Goal: Task Accomplishment & Management: Complete application form

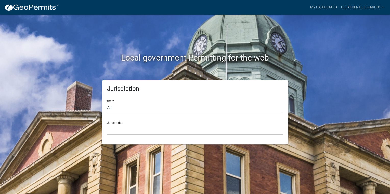
click at [138, 114] on form "State All Colorado Georgia Indiana Iowa Kansas Minnesota Ohio South Carolina Wi…" at bounding box center [195, 115] width 176 height 39
click at [136, 107] on select "All Colorado Georgia Indiana Iowa Kansas Minnesota Ohio South Carolina Wisconsin" at bounding box center [195, 108] width 176 height 10
select select "South Carolina"
click at [107, 103] on select "All Colorado Georgia Indiana Iowa Kansas Minnesota Ohio South Carolina Wisconsin" at bounding box center [195, 108] width 176 height 10
click at [132, 128] on select "Abbeville County, South Carolina Jasper County, South Carolina" at bounding box center [195, 130] width 176 height 10
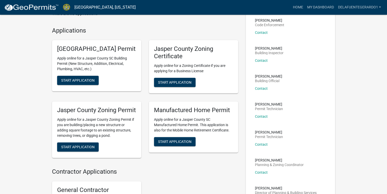
scroll to position [41, 0]
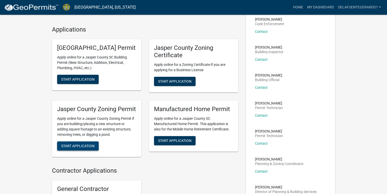
click at [77, 148] on span "Start Application" at bounding box center [77, 146] width 33 height 4
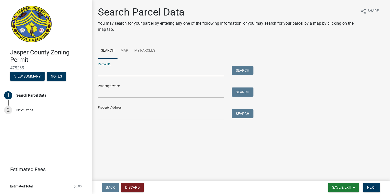
click at [112, 72] on input "Parcel ID:" at bounding box center [161, 71] width 126 height 10
paste input "023-00-02-063"
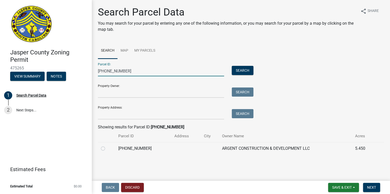
type input "023-00-02-063"
click at [107, 146] on label at bounding box center [107, 146] width 0 height 0
click at [107, 148] on input "radio" at bounding box center [108, 147] width 3 height 3
radio input "true"
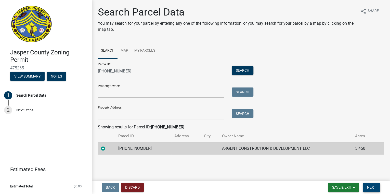
click at [371, 188] on span "Next" at bounding box center [371, 188] width 9 height 4
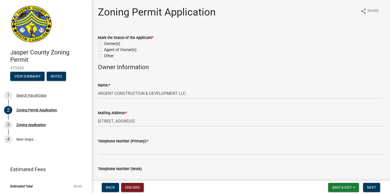
click at [104, 43] on label "Owner(s)" at bounding box center [112, 44] width 16 height 6
click at [104, 43] on input "Owner(s)" at bounding box center [105, 42] width 3 height 3
radio input "true"
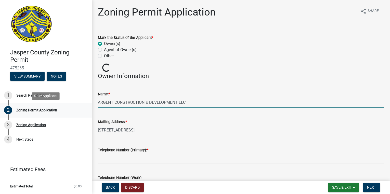
drag, startPoint x: 191, startPoint y: 102, endPoint x: 89, endPoint y: 107, distance: 102.5
click at [78, 112] on div "Jasper County Zoning Permit 475265 View Summary Notes 1 Search Parcel Data 2 Zo…" at bounding box center [195, 97] width 390 height 194
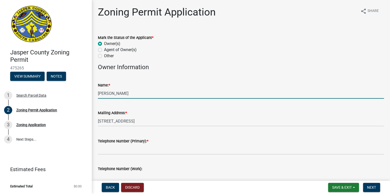
type input "Gerardo De La Fuente"
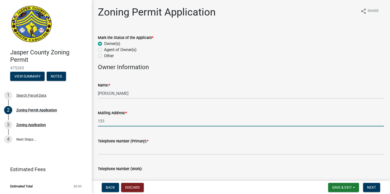
type input "151 Newlin Dr"
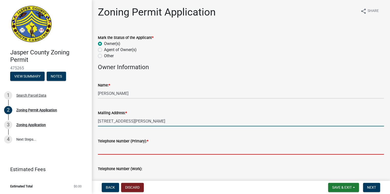
type input "8039446620"
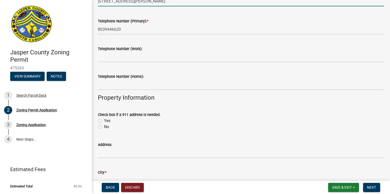
scroll to position [143, 0]
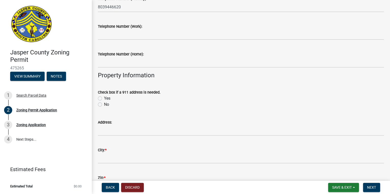
click at [104, 106] on label "No" at bounding box center [106, 105] width 5 height 6
click at [104, 105] on input "No" at bounding box center [105, 103] width 3 height 3
radio input "true"
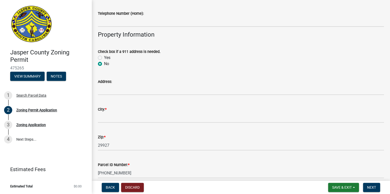
scroll to position [204, 0]
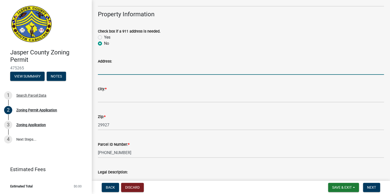
click at [117, 71] on input "Address:" at bounding box center [241, 69] width 286 height 10
type input "165 Betterson Rd"
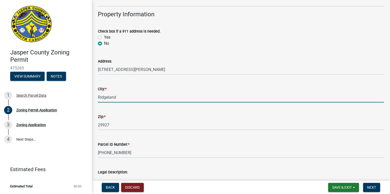
type input "Ridgeland"
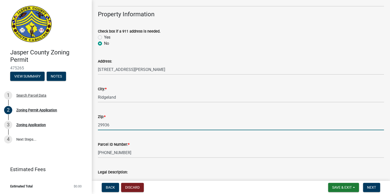
type input "29936"
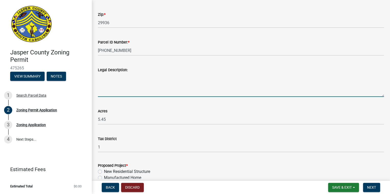
scroll to position [349, 0]
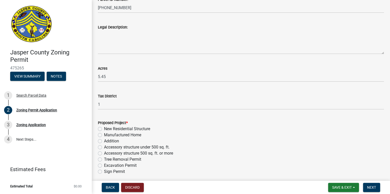
click at [104, 129] on label "New Residential Structure" at bounding box center [127, 129] width 46 height 6
click at [104, 129] on input "New Residential Structure" at bounding box center [105, 127] width 3 height 3
radio input "true"
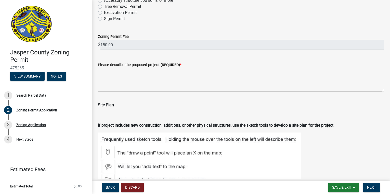
scroll to position [491, 0]
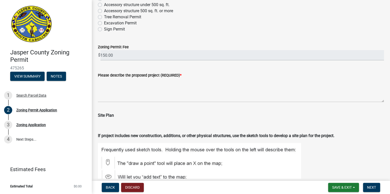
click at [122, 71] on div "Please describe the proposed project (REQUIRED) *" at bounding box center [241, 83] width 286 height 37
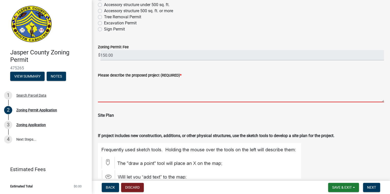
click at [100, 83] on textarea "Please describe the proposed project (REQUIRED) *" at bounding box center [241, 90] width 286 height 24
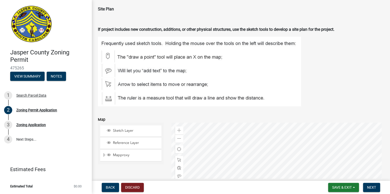
scroll to position [654, 0]
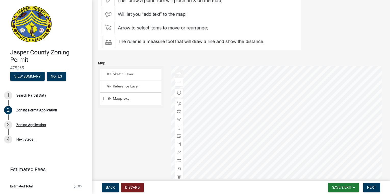
type textarea "2 Story Garage"
click at [180, 75] on div "Zoom in" at bounding box center [179, 74] width 8 height 8
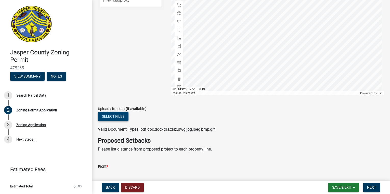
scroll to position [756, 0]
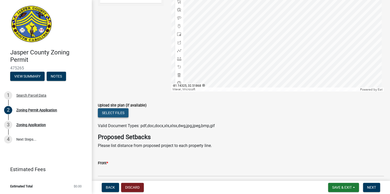
click at [114, 113] on button "Select files" at bounding box center [113, 112] width 31 height 9
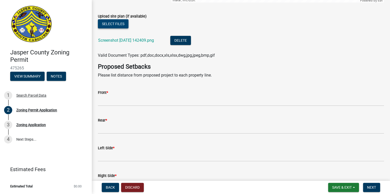
scroll to position [858, 0]
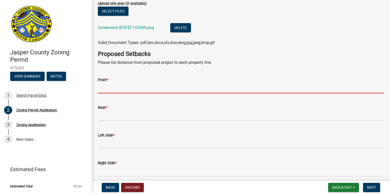
drag, startPoint x: 114, startPoint y: 91, endPoint x: 110, endPoint y: 80, distance: 11.6
click at [114, 91] on input "Front *" at bounding box center [241, 88] width 286 height 10
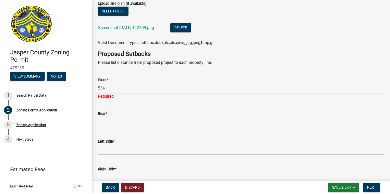
type input "534"
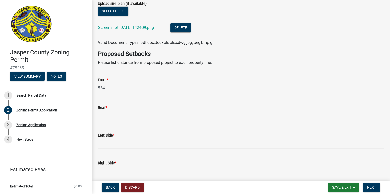
click at [112, 122] on wm-data-entity-input "Rear *" at bounding box center [241, 112] width 286 height 28
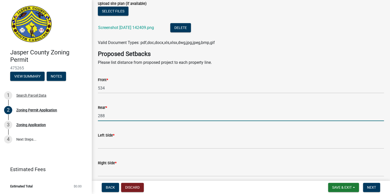
type input "288"
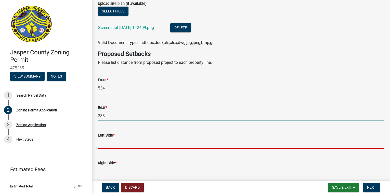
click at [110, 146] on input "Left Side *" at bounding box center [241, 144] width 286 height 10
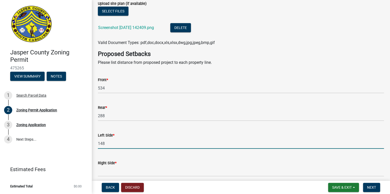
type input "148"
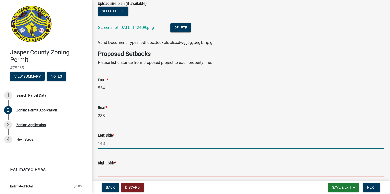
click at [122, 171] on input "Right Side *" at bounding box center [241, 171] width 286 height 10
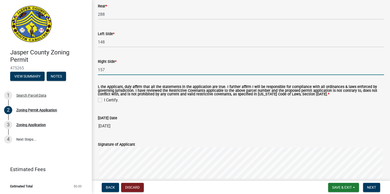
scroll to position [960, 0]
type input "157"
click at [104, 100] on label "I Certify." at bounding box center [111, 100] width 15 height 6
click at [104, 100] on input "I Certify." at bounding box center [105, 98] width 3 height 3
checkbox input "true"
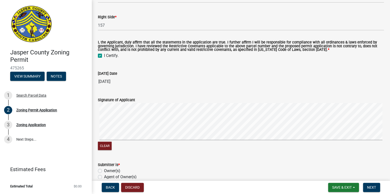
scroll to position [1041, 0]
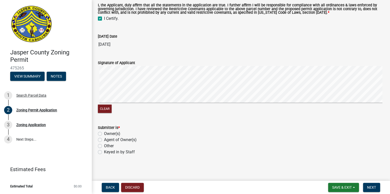
click at [104, 132] on label "Owner(s)" at bounding box center [112, 134] width 16 height 6
click at [104, 132] on input "Owner(s)" at bounding box center [105, 132] width 3 height 3
radio input "true"
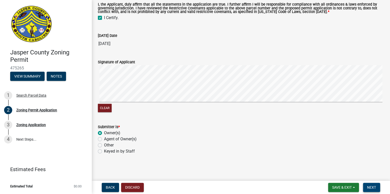
click at [373, 187] on span "Next" at bounding box center [371, 188] width 9 height 4
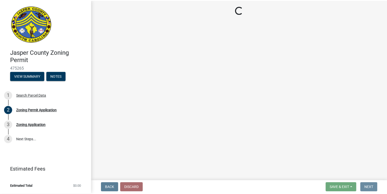
scroll to position [0, 0]
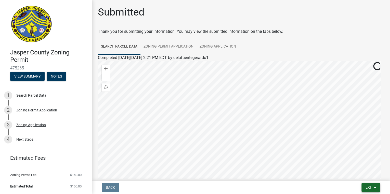
click at [371, 186] on span "Exit" at bounding box center [368, 188] width 7 height 4
click at [362, 174] on button "Save & Exit" at bounding box center [359, 174] width 41 height 12
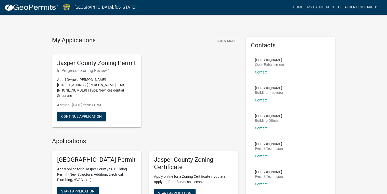
click at [371, 6] on link "delafuentegerardo1" at bounding box center [358, 8] width 47 height 10
click at [355, 39] on link "Logout" at bounding box center [362, 37] width 41 height 12
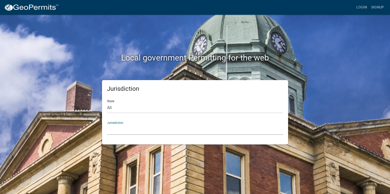
click at [133, 133] on select "Custer County, Colorado Carroll County, Georgia Cook County, Georgia Crawford C…" at bounding box center [195, 130] width 176 height 10
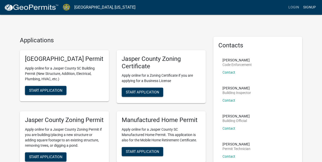
click at [309, 9] on link "Signup" at bounding box center [309, 8] width 17 height 10
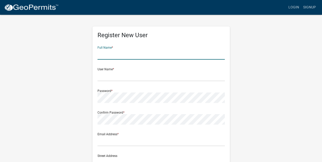
click at [122, 52] on input "text" at bounding box center [161, 54] width 127 height 10
type input "Nallely Gomez"
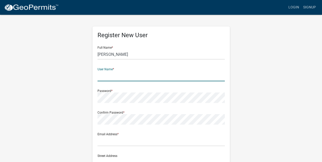
click at [109, 79] on input "text" at bounding box center [161, 76] width 127 height 10
type input "NGOMEZ"
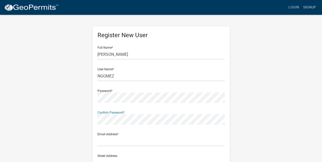
click at [162, 145] on form "Full Name * Nallely Gomez User Name * NGOMEZ Password * Confirm Password * Emai…" at bounding box center [161, 151] width 127 height 218
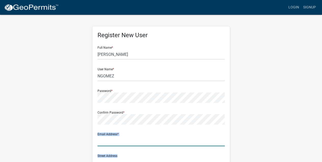
click at [164, 142] on input "text" at bounding box center [161, 141] width 127 height 10
click at [144, 142] on input "text" at bounding box center [161, 141] width 127 height 10
click at [124, 143] on input "text" at bounding box center [161, 141] width 127 height 10
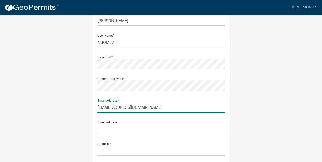
scroll to position [34, 0]
type input "gomeznallely@gmail.com"
click at [126, 131] on input "text" at bounding box center [161, 128] width 127 height 10
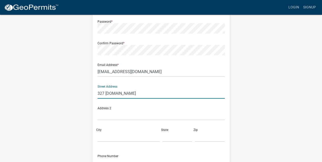
scroll to position [85, 0]
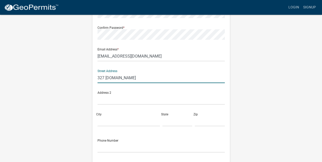
click at [124, 78] on input "327 Shadetree.St" at bounding box center [161, 78] width 127 height 10
type input "327 Shadetree. St"
click at [112, 119] on input "City" at bounding box center [129, 121] width 62 height 10
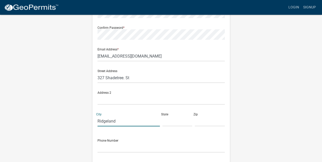
type input "Ridgeland"
click at [174, 123] on input "text" at bounding box center [177, 121] width 30 height 10
type input "Sc"
click at [215, 123] on input "text" at bounding box center [210, 121] width 30 height 10
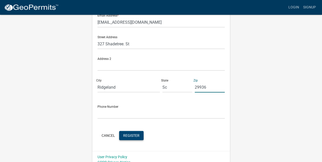
scroll to position [119, 0]
type input "29936"
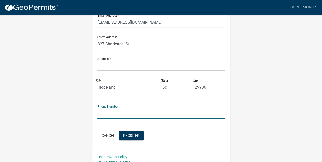
click at [120, 115] on input "text" at bounding box center [161, 113] width 127 height 10
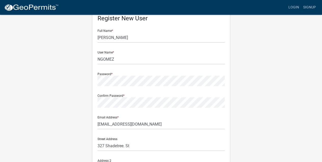
scroll to position [23, 0]
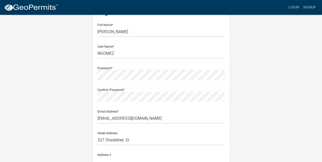
type input "843-305-9808"
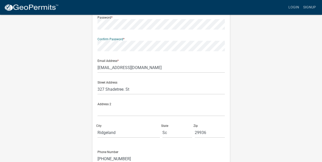
scroll to position [125, 0]
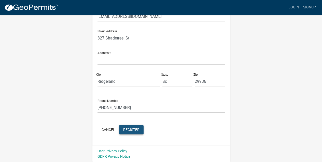
click at [137, 130] on span "Register" at bounding box center [131, 129] width 16 height 4
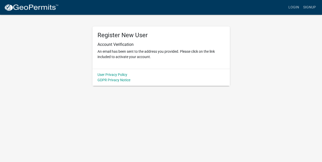
scroll to position [0, 0]
click at [313, 8] on link "Signup" at bounding box center [312, 8] width 17 height 10
click at [305, 7] on link "Signup" at bounding box center [312, 8] width 17 height 10
click at [308, 7] on link "Signup" at bounding box center [312, 8] width 17 height 10
click at [312, 6] on link "Signup" at bounding box center [312, 8] width 17 height 10
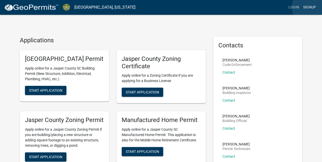
click at [312, 7] on link "Signup" at bounding box center [309, 8] width 17 height 10
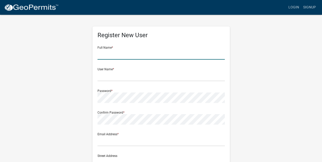
click at [128, 57] on input "text" at bounding box center [161, 54] width 127 height 10
type input "Raul Huerta"
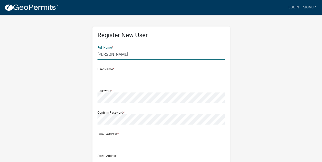
click at [153, 79] on input "text" at bounding box center [161, 76] width 127 height 10
type input "Rhuerta"
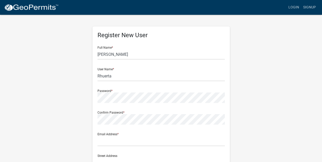
drag, startPoint x: 161, startPoint y: 106, endPoint x: 157, endPoint y: 103, distance: 5.2
click at [159, 106] on form "Full Name * Raul Huerta User Name * Rhuerta Password * Confirm Password * Email…" at bounding box center [161, 151] width 127 height 218
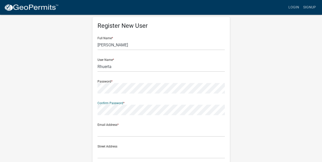
scroll to position [17, 0]
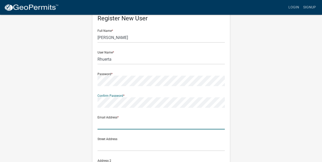
click at [120, 124] on input "text" at bounding box center [161, 124] width 127 height 10
type input "raulhuerta13@gmail.com"
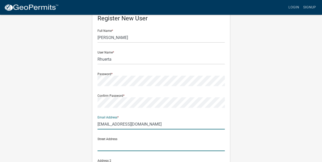
click at [129, 143] on input "text" at bounding box center [161, 146] width 127 height 10
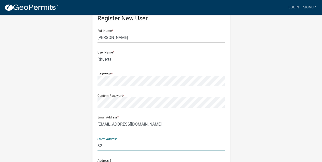
type input "327 Shadetree. St"
type input "Ridgeland"
type input "29936"
type input "843-305-9808"
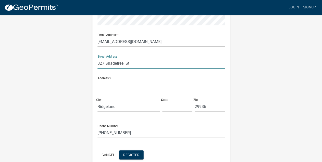
scroll to position [102, 0]
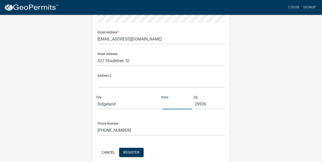
click at [175, 108] on input "text" at bounding box center [177, 104] width 30 height 10
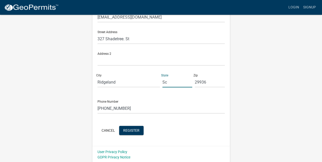
scroll to position [125, 0]
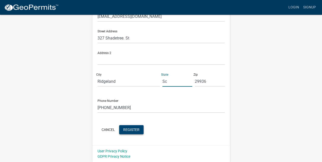
type input "Sc"
click at [136, 131] on span "Register" at bounding box center [131, 129] width 16 height 4
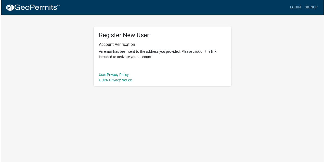
scroll to position [0, 0]
drag, startPoint x: 320, startPoint y: 91, endPoint x: 274, endPoint y: 90, distance: 45.3
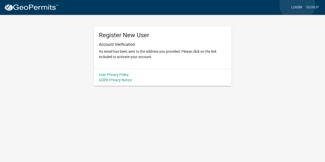
drag, startPoint x: 274, startPoint y: 90, endPoint x: 297, endPoint y: 5, distance: 88.4
click at [297, 5] on link "Login" at bounding box center [296, 8] width 15 height 10
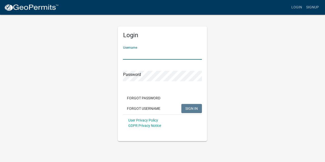
click at [137, 56] on input "Username" at bounding box center [162, 54] width 79 height 10
type input "Rhuerta"
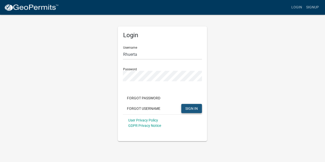
click at [189, 111] on button "SIGN IN" at bounding box center [191, 108] width 21 height 9
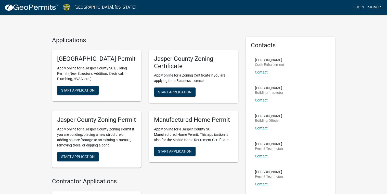
click at [374, 10] on link "Signup" at bounding box center [374, 8] width 17 height 10
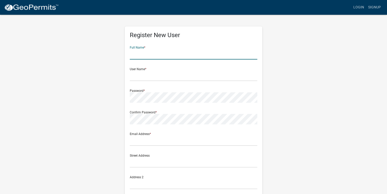
click at [169, 58] on input "text" at bounding box center [193, 54] width 127 height 10
type input "[PERSON_NAME]"
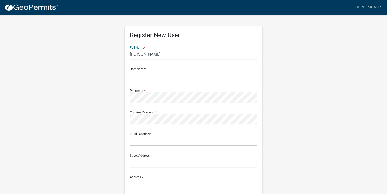
click at [131, 77] on input "text" at bounding box center [193, 76] width 127 height 10
type input "maria123"
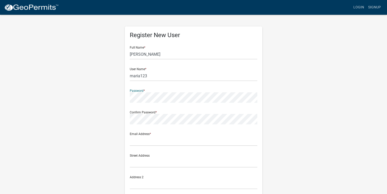
click at [333, 75] on div "Register New User Full Name * [PERSON_NAME] User Name * maria123 Password * Con…" at bounding box center [193, 150] width 290 height 272
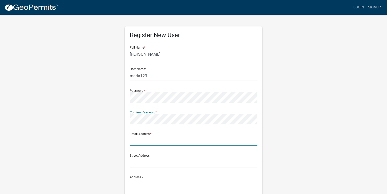
click at [153, 142] on input "text" at bounding box center [193, 141] width 127 height 10
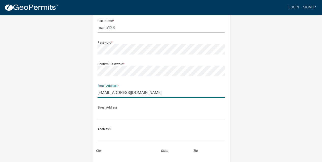
scroll to position [51, 0]
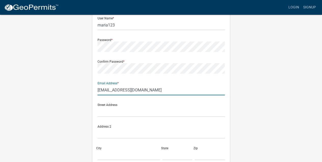
type input "[EMAIL_ADDRESS][DOMAIN_NAME]"
click at [104, 111] on input "text" at bounding box center [161, 111] width 127 height 10
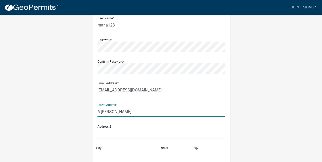
type input "6 [PERSON_NAME]"
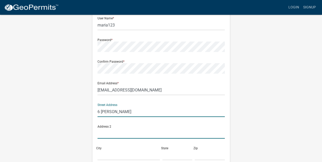
click at [112, 131] on input "text" at bounding box center [161, 133] width 127 height 10
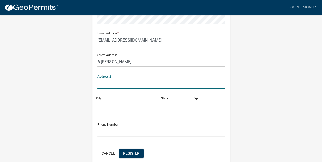
scroll to position [102, 0]
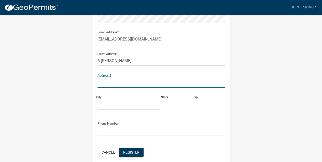
click at [106, 100] on input "City" at bounding box center [129, 104] width 62 height 10
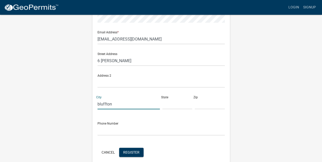
type input "bluffton"
type input "sc"
type input "29910"
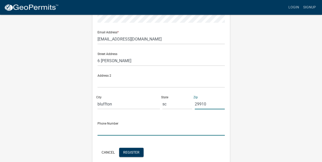
click at [98, 131] on input "text" at bounding box center [161, 130] width 127 height 10
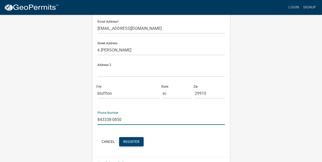
scroll to position [125, 0]
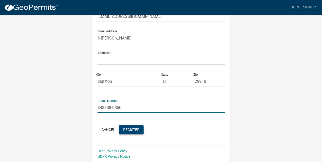
type input "843338-0850"
click at [134, 132] on button "Register" at bounding box center [131, 129] width 24 height 9
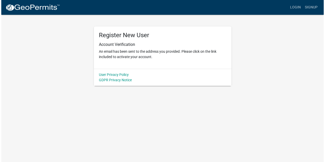
scroll to position [0, 0]
click at [301, 8] on link "Login" at bounding box center [296, 8] width 15 height 10
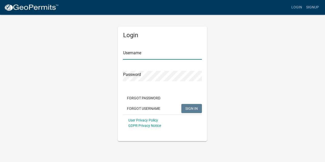
click at [129, 55] on input "Username" at bounding box center [162, 54] width 79 height 10
type input "maria123"
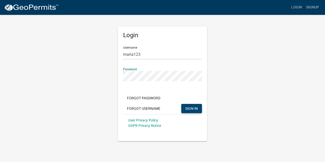
click at [187, 108] on span "SIGN IN" at bounding box center [191, 108] width 12 height 4
